Goal: Obtain resource: Download file/media

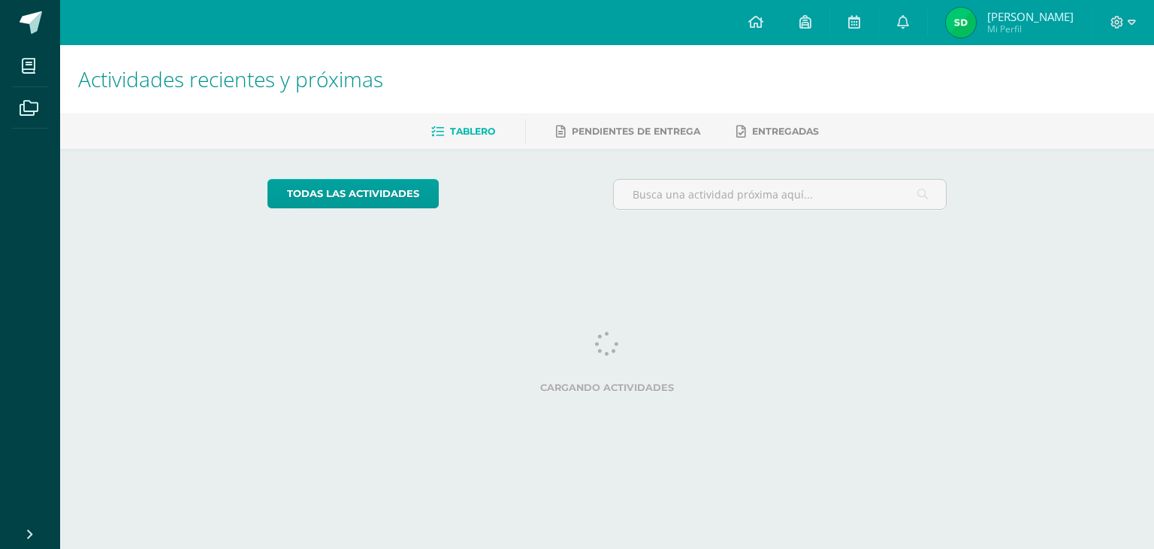
click at [753, 252] on html "Mis cursos Archivos Cerrar panel Administración Quinto Bach. Progra "Progra B" …" at bounding box center [577, 126] width 1154 height 252
click at [1002, 214] on div "Actividades recientes y próximas Tablero Pendientes de entrega Entregadas todas…" at bounding box center [607, 148] width 1094 height 207
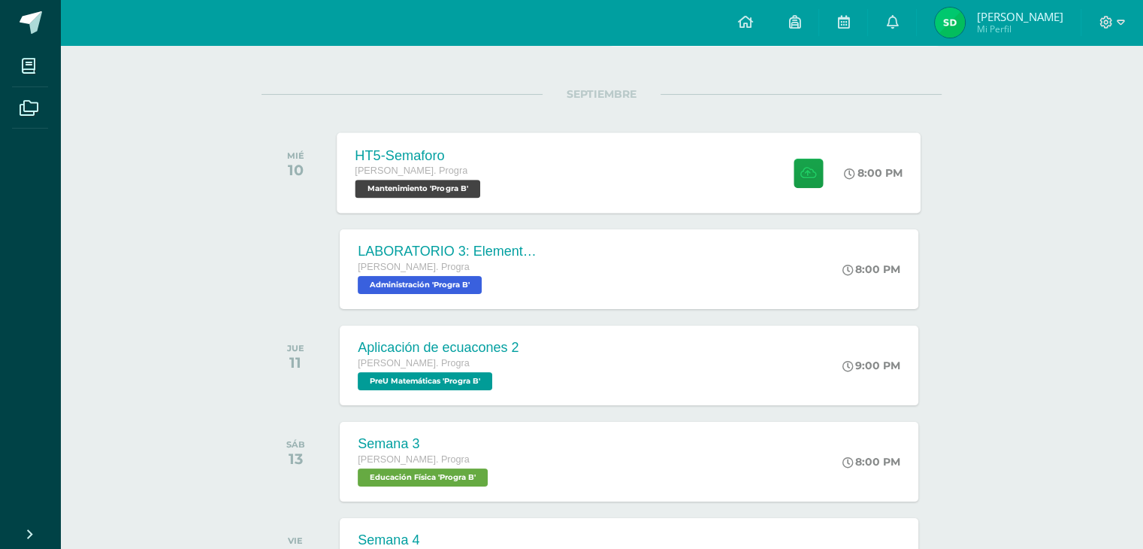
scroll to position [165, 0]
click at [564, 262] on div "LABORATORIO 3: Elementos del aprendizaje. Quinto Bach. Progra Administración 'P…" at bounding box center [629, 268] width 584 height 80
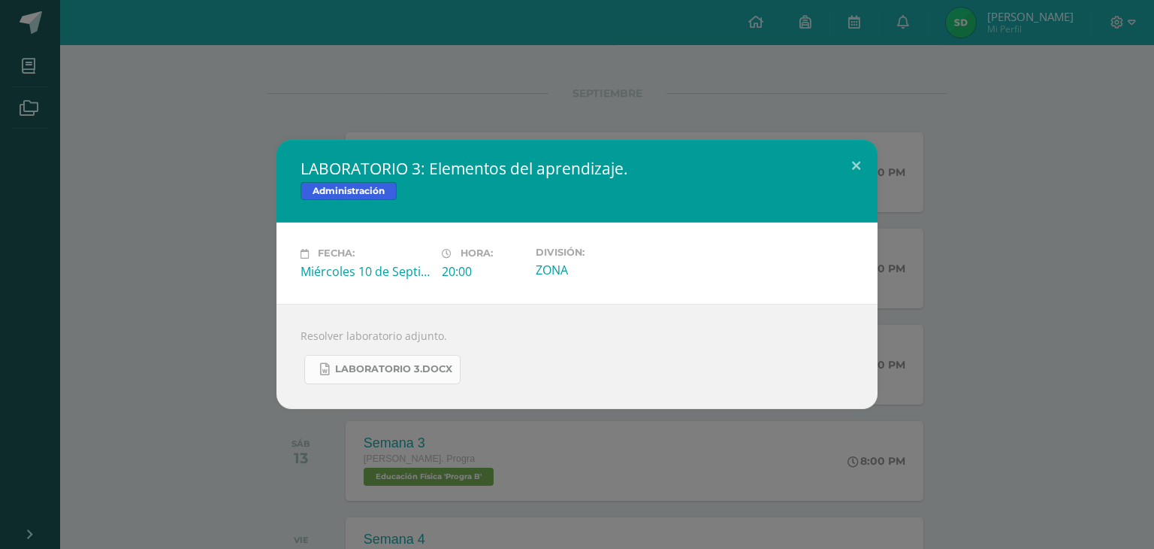
click at [410, 367] on span "LABORATORIO 3.docx" at bounding box center [393, 369] width 117 height 12
click at [863, 162] on button at bounding box center [856, 165] width 43 height 51
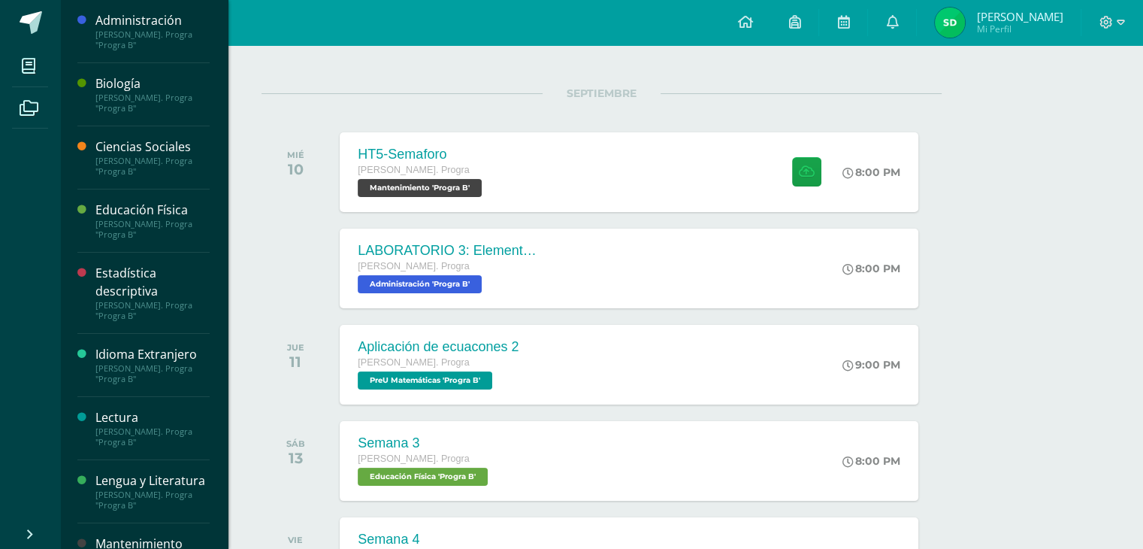
click at [90, 97] on div at bounding box center [86, 94] width 18 height 38
click at [121, 110] on div "[PERSON_NAME]. Progra "Progra B"" at bounding box center [152, 102] width 114 height 21
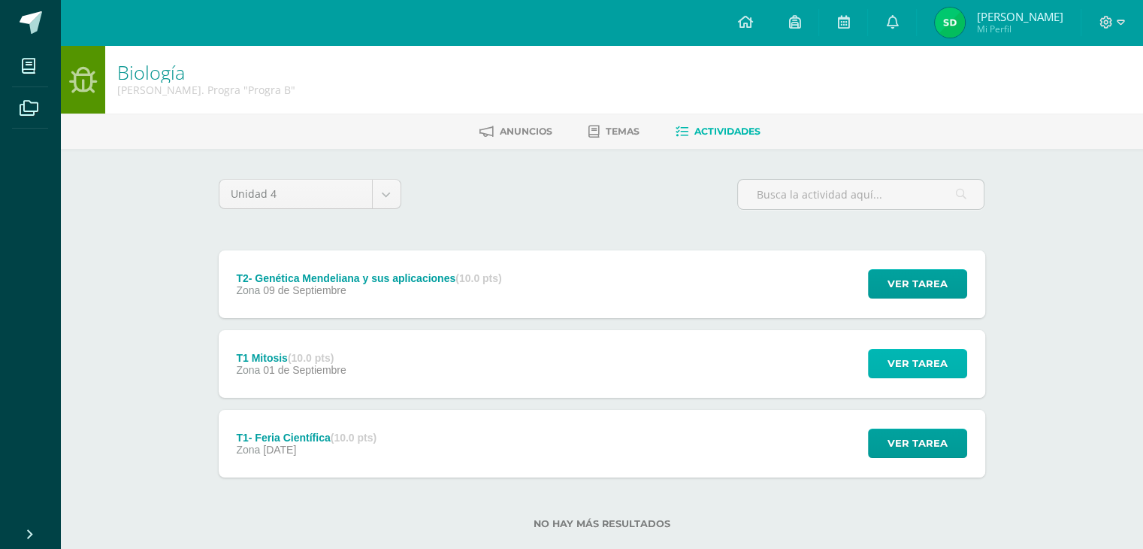
click at [896, 357] on span "Ver tarea" at bounding box center [917, 363] width 60 height 28
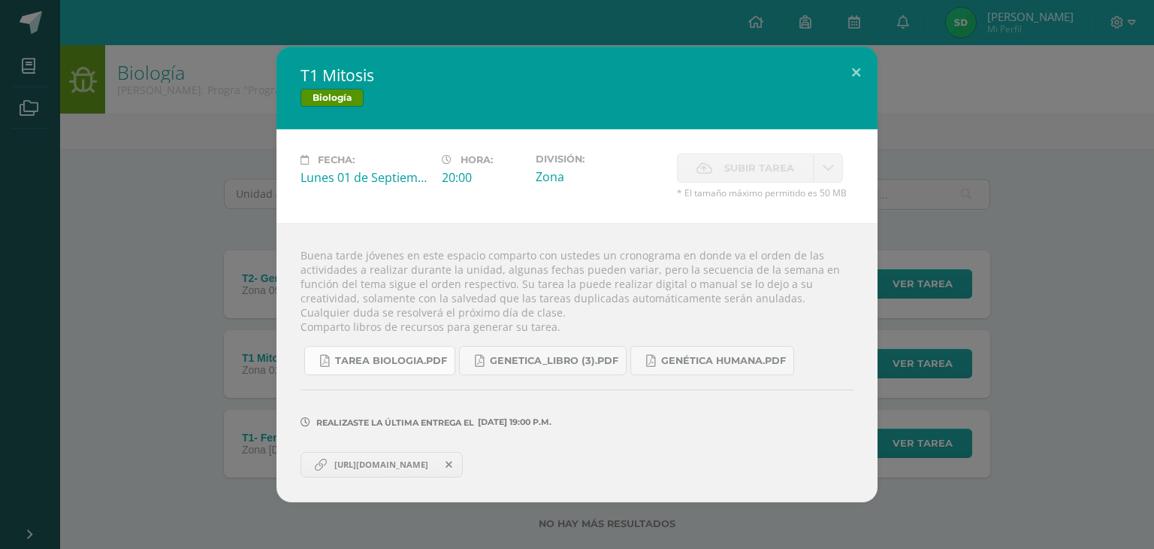
click at [419, 356] on span "Tarea biologia.pdf" at bounding box center [391, 361] width 112 height 12
click at [859, 65] on button at bounding box center [856, 72] width 43 height 51
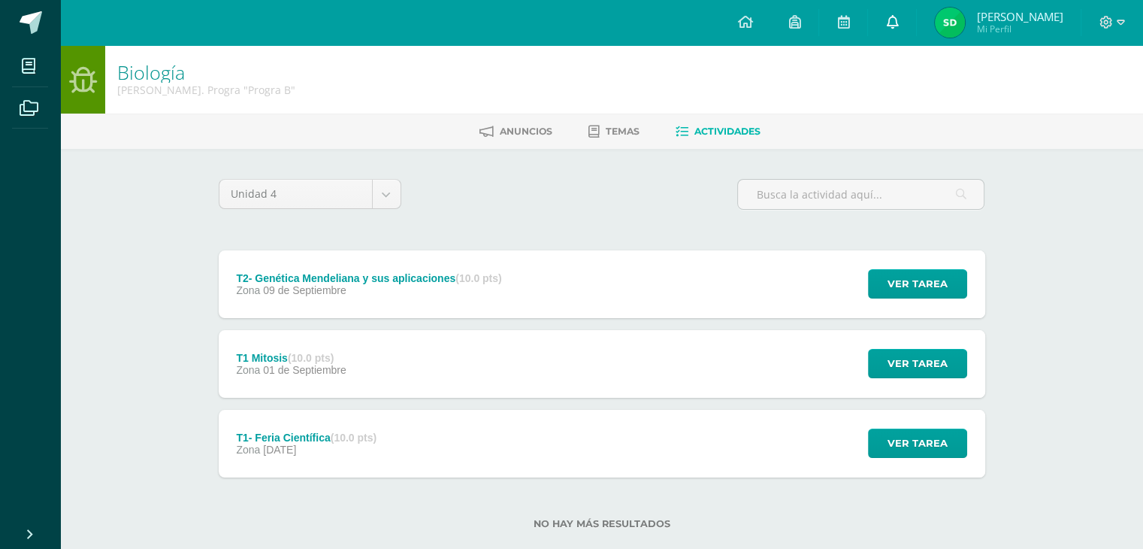
click at [894, 28] on icon at bounding box center [892, 22] width 12 height 14
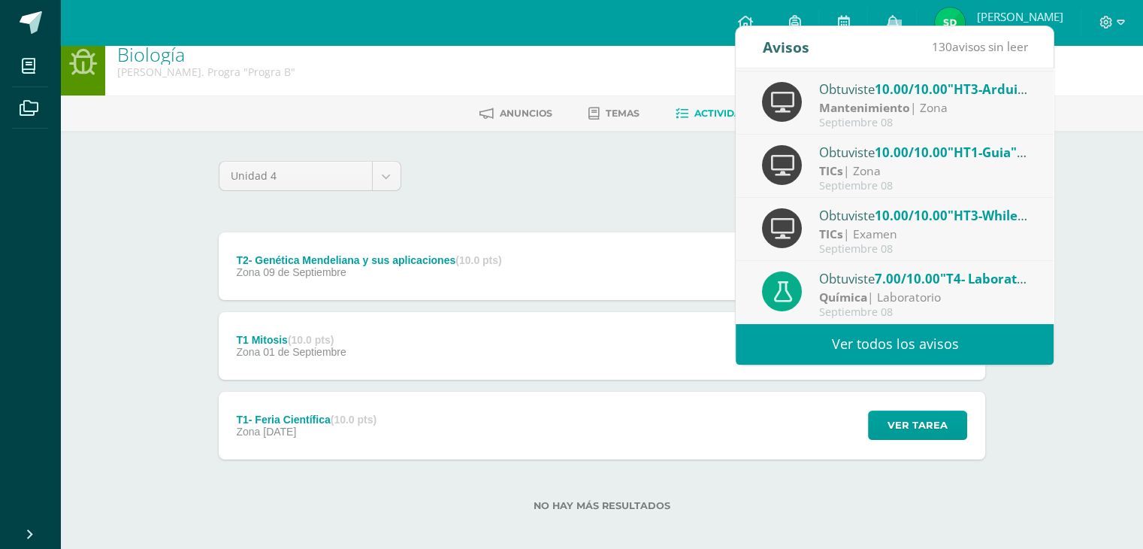
scroll to position [29, 0]
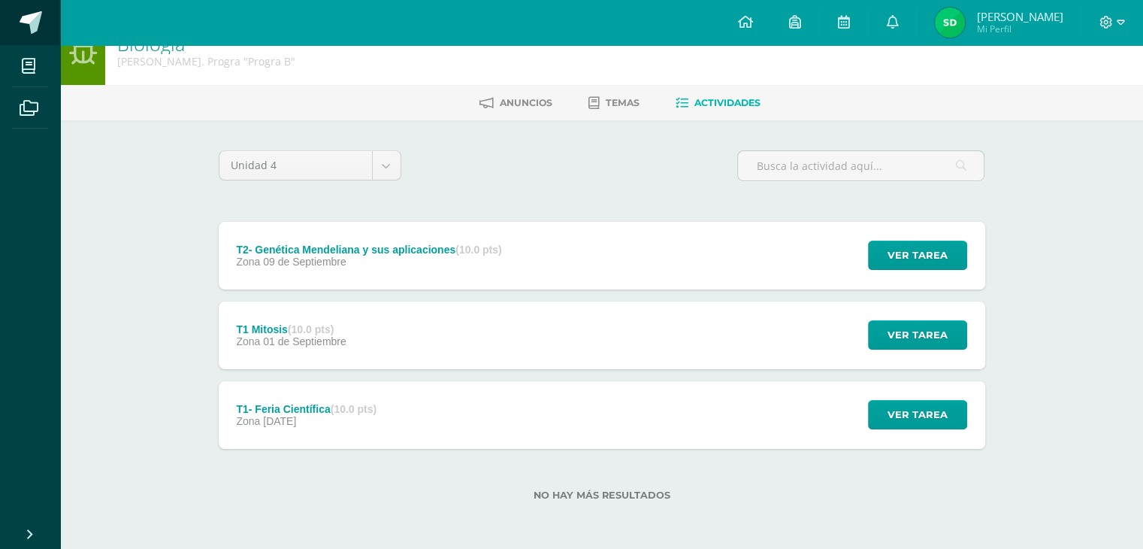
click at [31, 14] on span at bounding box center [31, 22] width 23 height 23
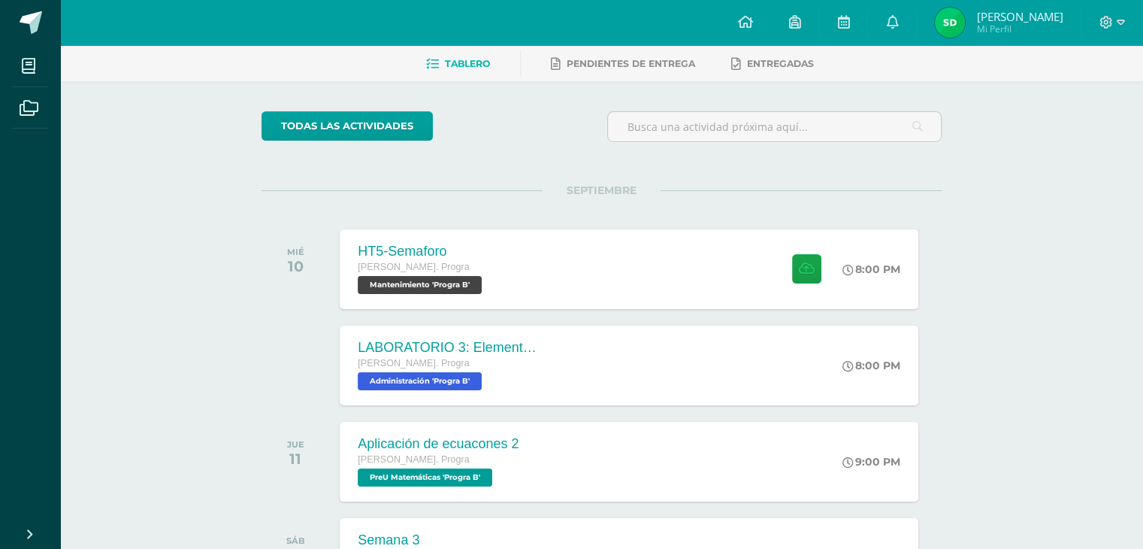
scroll to position [68, 0]
